Goal: Transaction & Acquisition: Download file/media

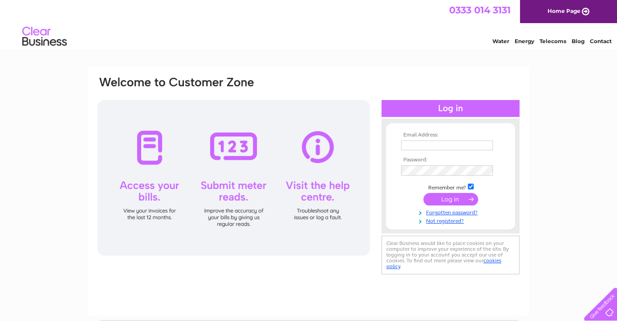
type input "accounts@mcs-scotland.co.uk"
click at [449, 201] on input "submit" at bounding box center [450, 199] width 55 height 12
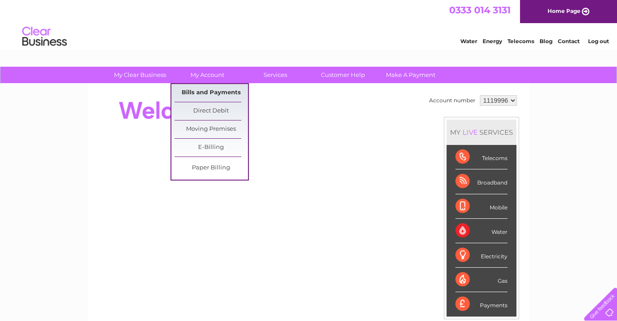
click at [220, 93] on link "Bills and Payments" at bounding box center [210, 93] width 73 height 18
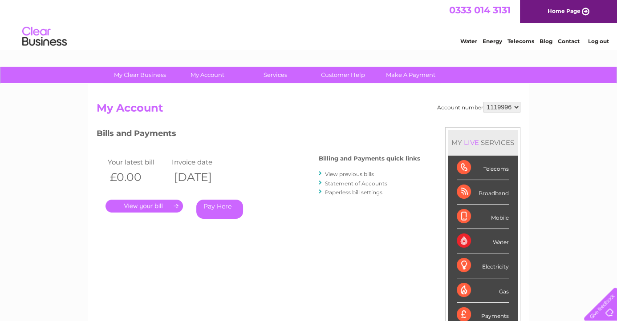
click at [158, 205] on link "." at bounding box center [143, 206] width 77 height 13
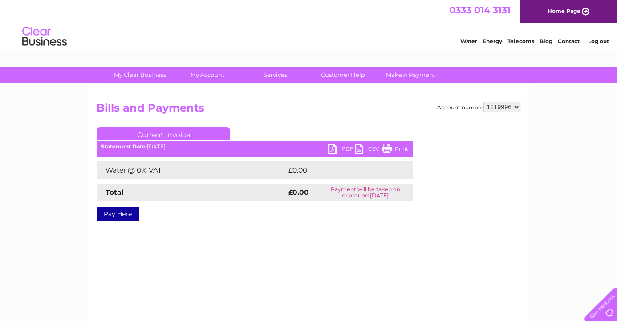
click at [334, 149] on link "PDF" at bounding box center [341, 150] width 27 height 13
